Goal: Task Accomplishment & Management: Use online tool/utility

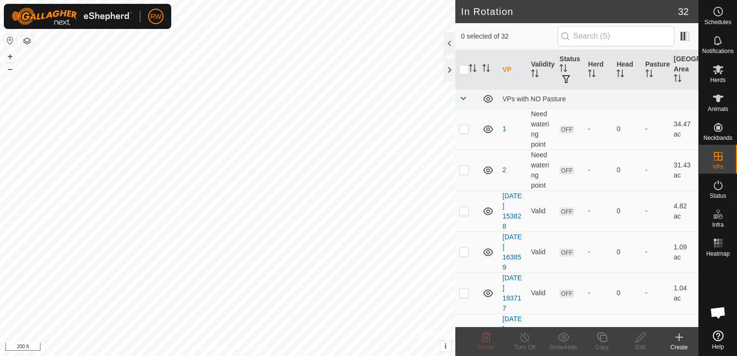
click at [677, 339] on icon at bounding box center [679, 337] width 12 height 12
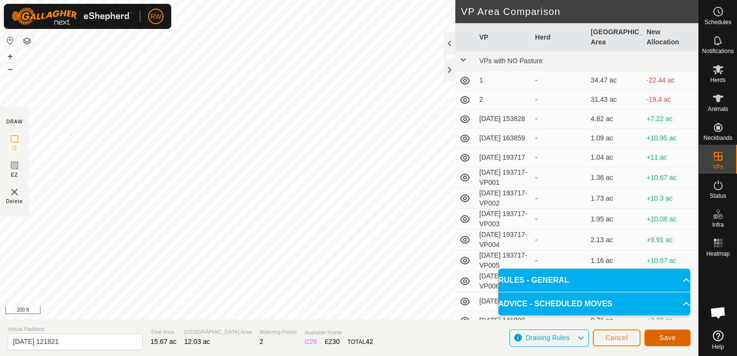
click at [664, 340] on span "Save" at bounding box center [667, 338] width 16 height 8
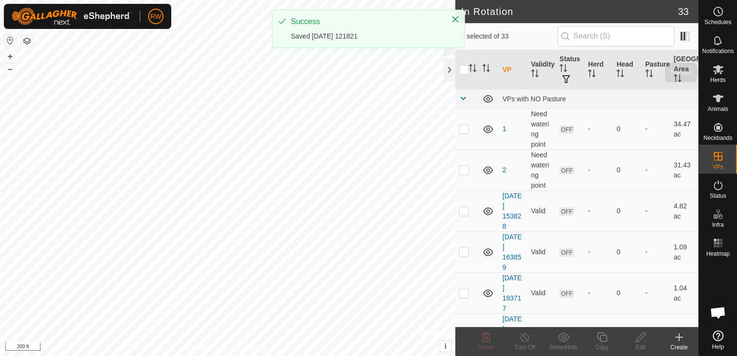
click at [716, 77] on span "Herds" at bounding box center [717, 80] width 15 height 6
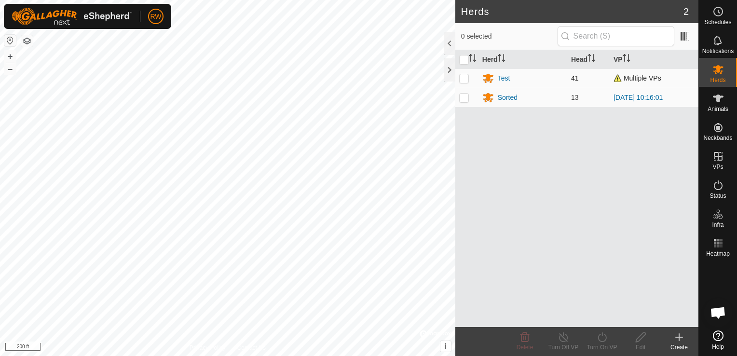
click at [462, 82] on p-checkbox at bounding box center [464, 78] width 10 height 8
checkbox input "true"
click at [600, 332] on icon at bounding box center [602, 337] width 12 height 12
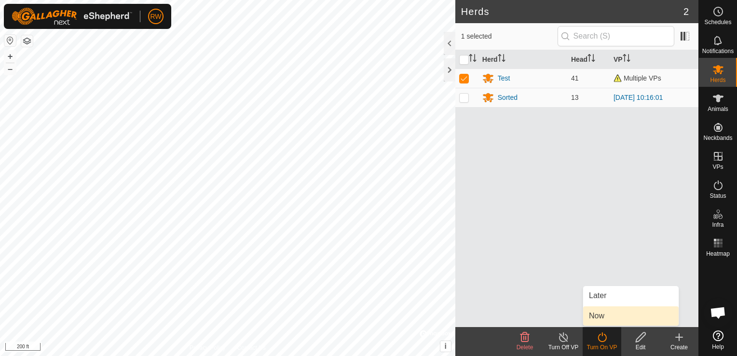
click at [609, 313] on link "Now" at bounding box center [631, 315] width 96 height 19
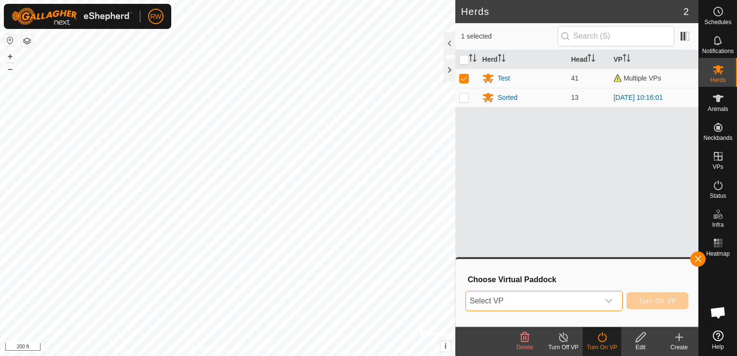
click at [589, 303] on span "Select VP" at bounding box center [532, 300] width 133 height 19
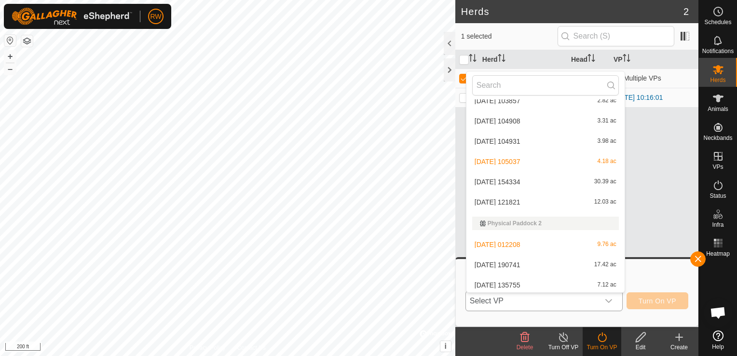
scroll to position [541, 0]
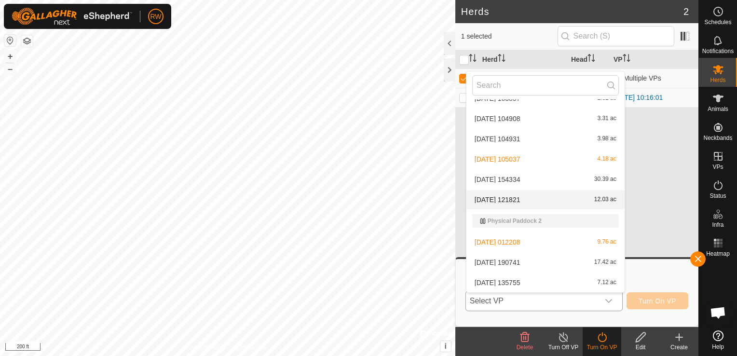
click at [540, 197] on body "RW Schedules Notifications Herds Animals Neckbands VPs Status Infra Heatmap Hel…" at bounding box center [368, 178] width 737 height 356
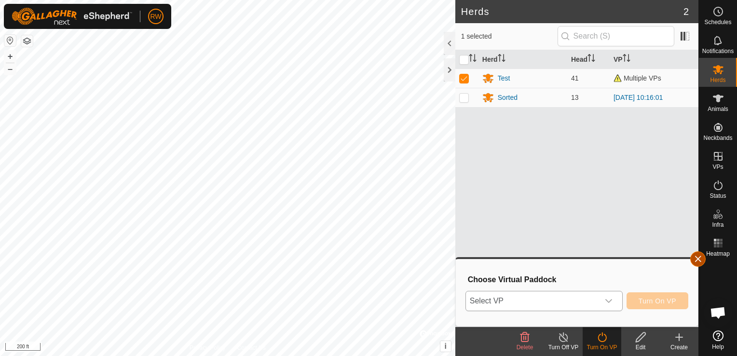
click at [700, 263] on button "button" at bounding box center [697, 258] width 15 height 15
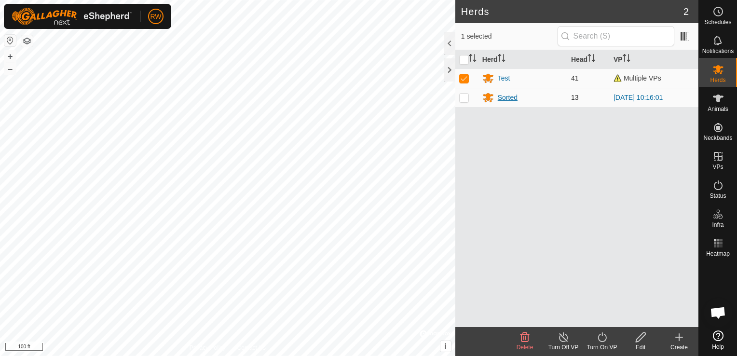
click at [508, 96] on div "Sorted" at bounding box center [508, 98] width 20 height 10
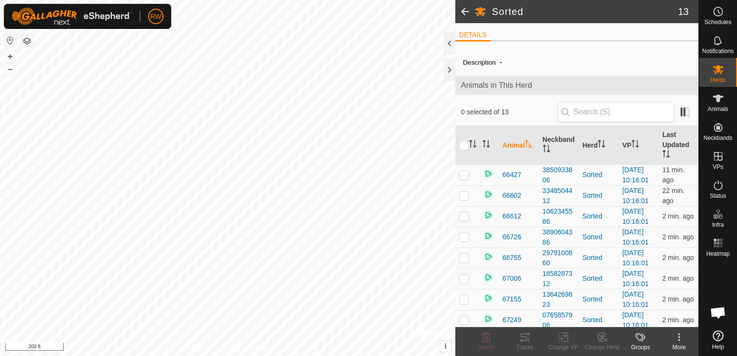
click at [283, 356] on html "RW Schedules Notifications Herds Animals Neckbands VPs Status Infra Heatmap Hel…" at bounding box center [368, 178] width 737 height 356
click at [449, 76] on div at bounding box center [450, 69] width 12 height 23
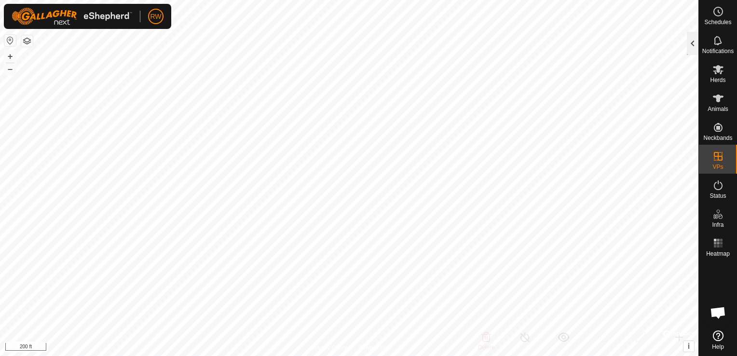
click at [693, 44] on div at bounding box center [693, 43] width 12 height 23
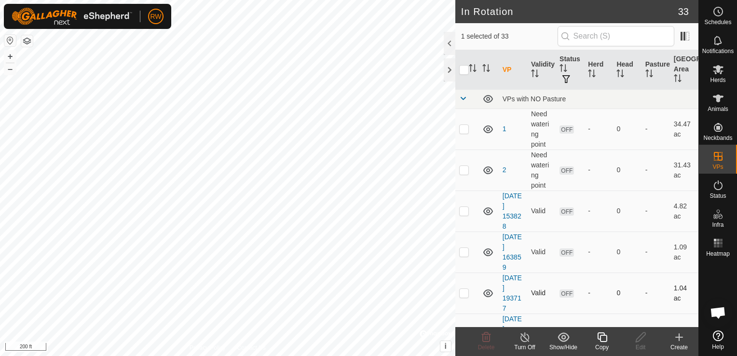
checkbox input "false"
checkbox input "true"
click at [603, 336] on icon at bounding box center [602, 337] width 10 height 10
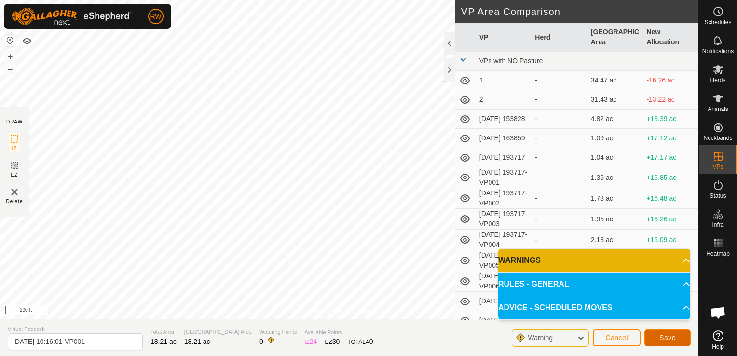
click at [656, 338] on button "Save" at bounding box center [667, 337] width 46 height 17
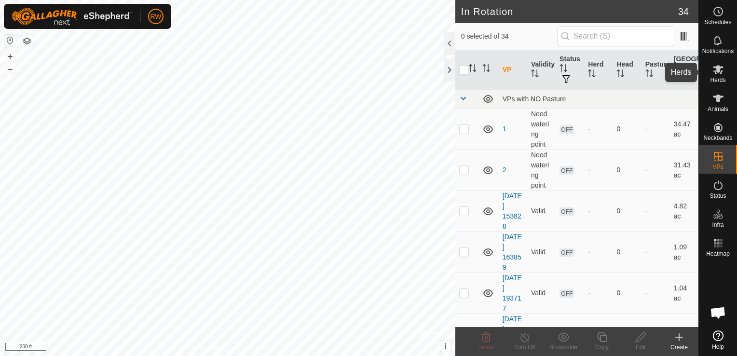
click at [726, 68] on es-mob-svg-icon at bounding box center [718, 69] width 17 height 15
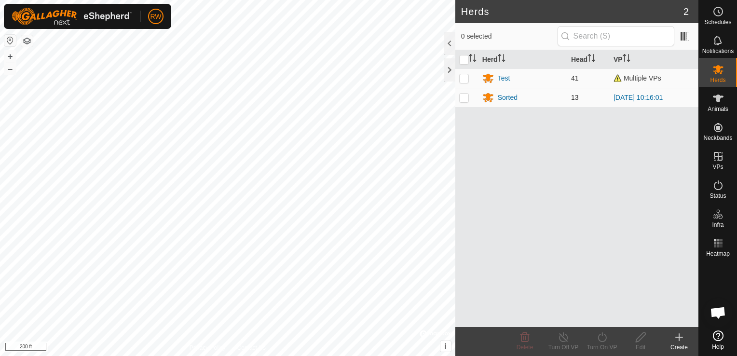
click at [465, 99] on p-checkbox at bounding box center [464, 98] width 10 height 8
checkbox input "true"
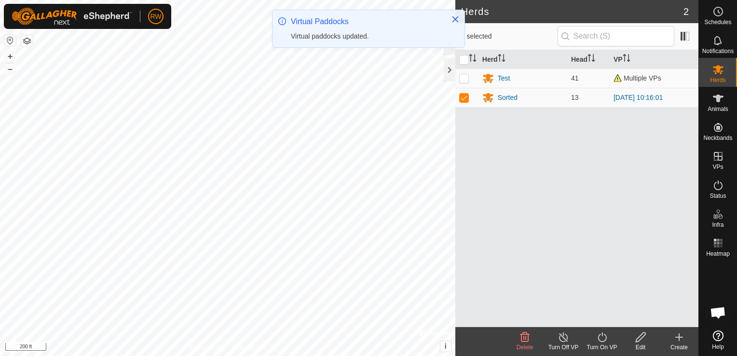
click at [604, 337] on icon at bounding box center [602, 337] width 12 height 12
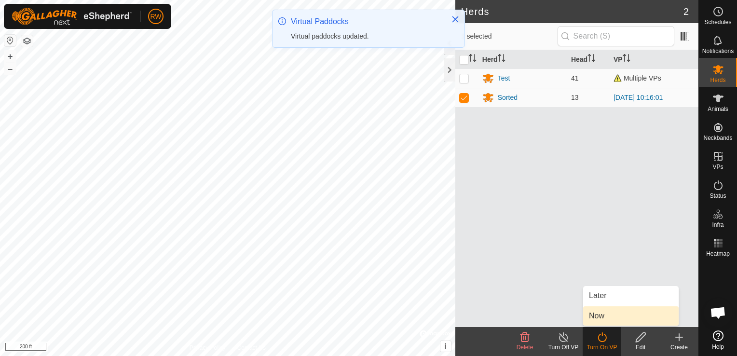
click at [612, 317] on link "Now" at bounding box center [631, 315] width 96 height 19
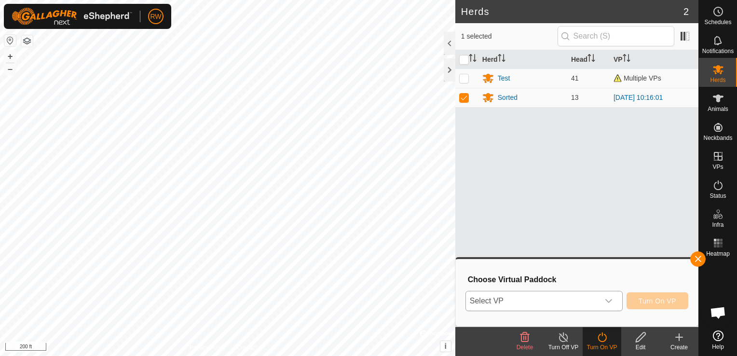
click at [605, 304] on div "dropdown trigger" at bounding box center [608, 300] width 19 height 19
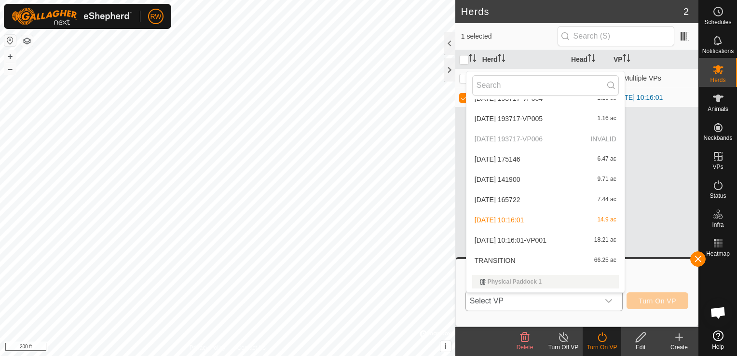
scroll to position [203, 0]
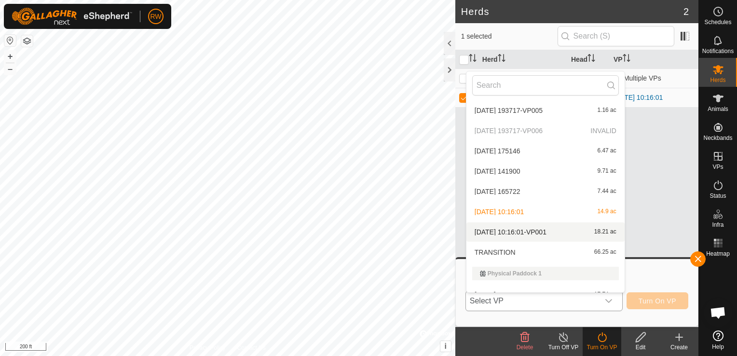
click at [557, 230] on li "[DATE] 10:16:01-VP001 18.21 ac" at bounding box center [545, 231] width 158 height 19
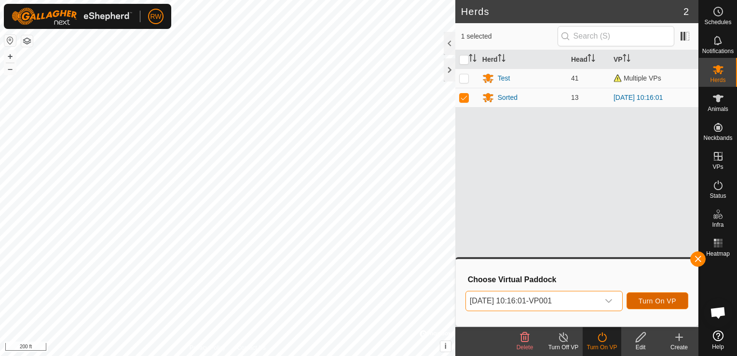
click at [663, 303] on span "Turn On VP" at bounding box center [658, 301] width 38 height 8
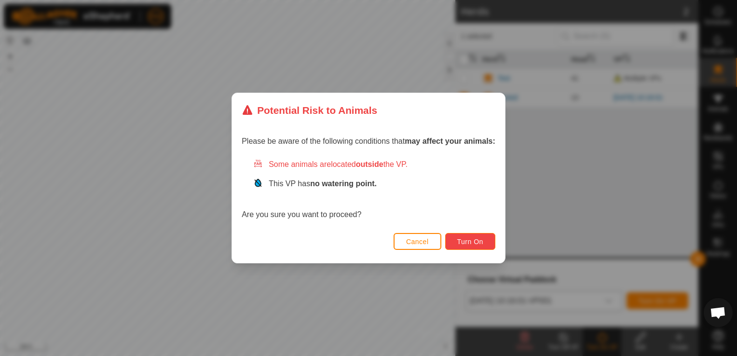
click at [478, 240] on span "Turn On" at bounding box center [470, 242] width 26 height 8
